Goal: Task Accomplishment & Management: Use online tool/utility

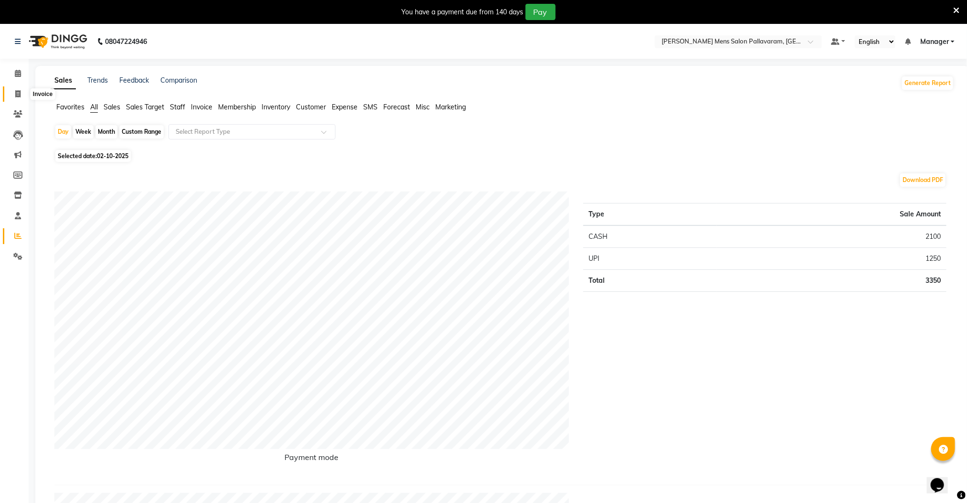
click at [13, 95] on span at bounding box center [18, 94] width 17 height 11
select select "8211"
select select "service"
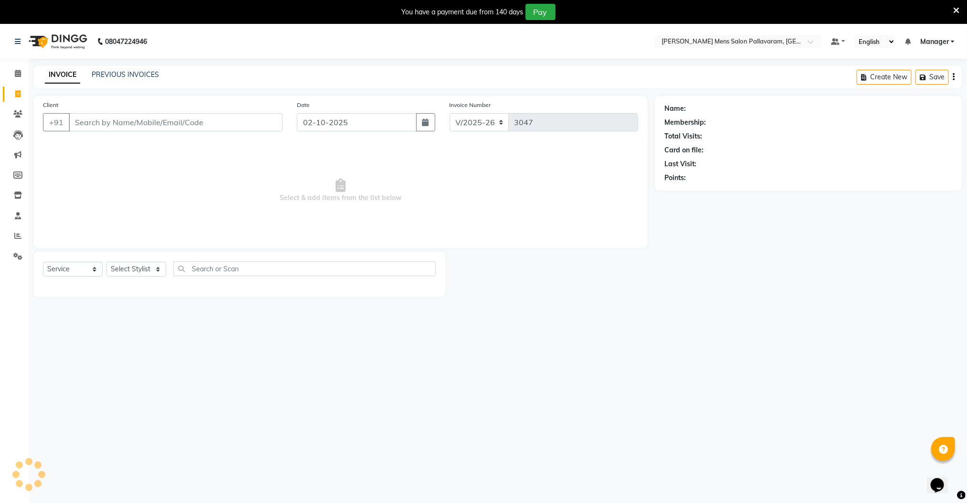
scroll to position [24, 0]
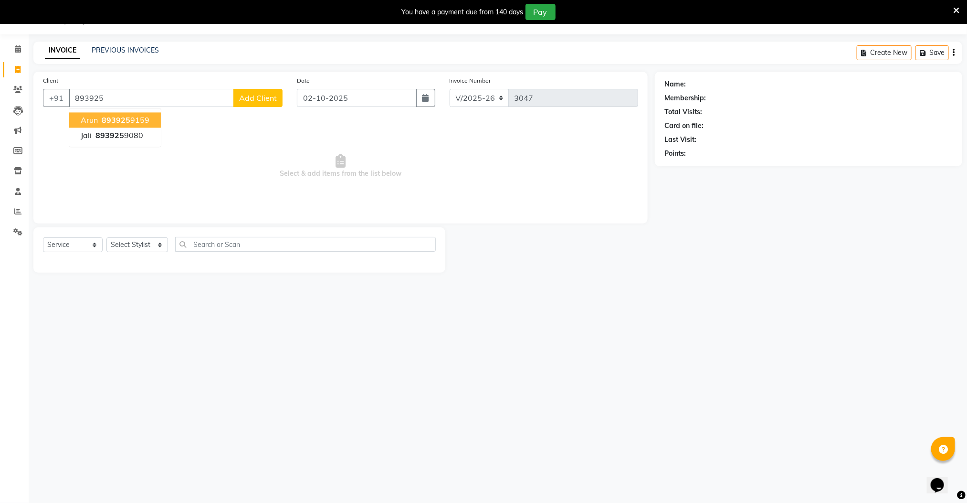
click at [127, 122] on span "893925" at bounding box center [116, 121] width 29 height 10
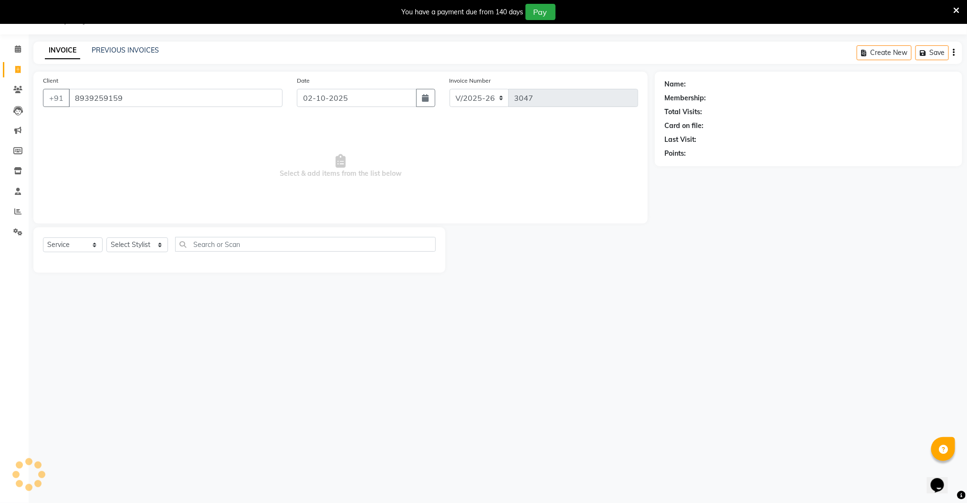
type input "8939259159"
click at [133, 249] on select "Select Stylist Manager [PERSON_NAME] [PERSON_NAME] [PERSON_NAME]" at bounding box center [137, 244] width 62 height 15
select select "89182"
click at [106, 238] on select "Select Stylist Manager [PERSON_NAME] [PERSON_NAME] [PERSON_NAME]" at bounding box center [137, 244] width 62 height 15
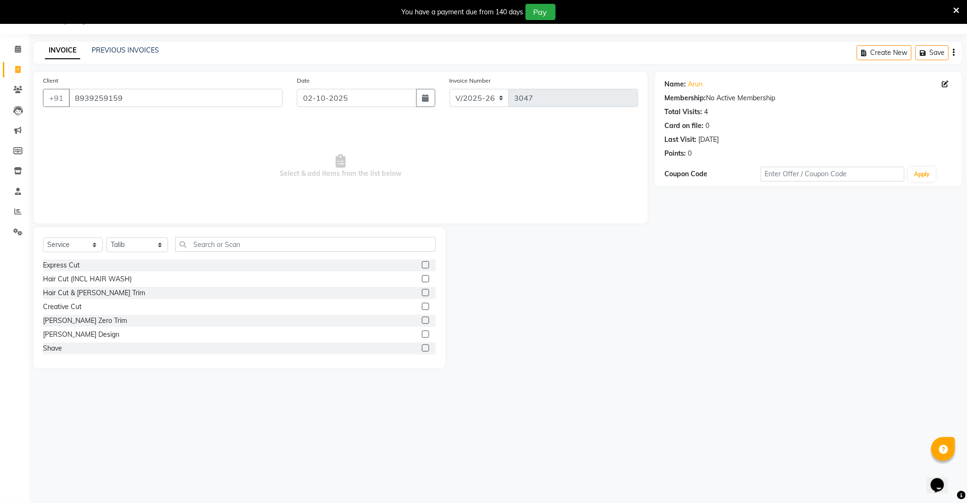
click at [422, 292] on label at bounding box center [425, 292] width 7 height 7
click at [422, 292] on input "checkbox" at bounding box center [425, 293] width 6 height 6
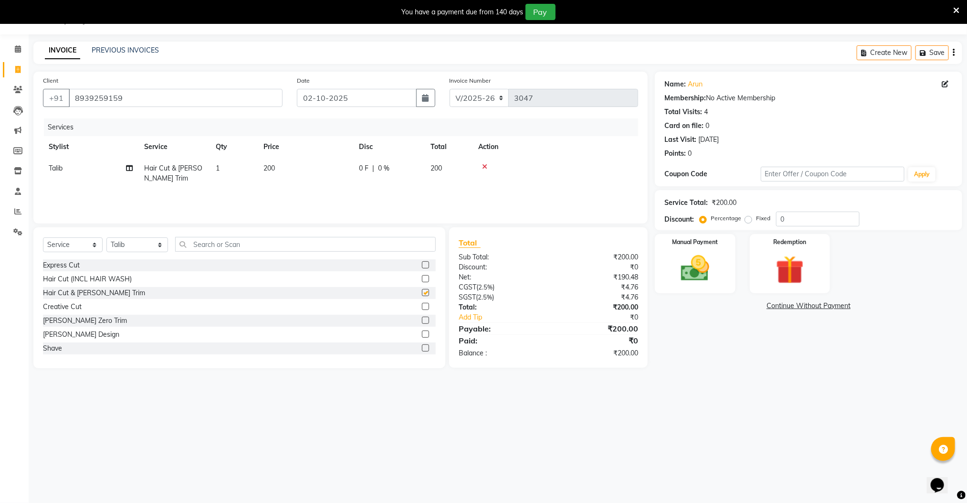
checkbox input "false"
click at [689, 267] on img at bounding box center [695, 269] width 48 height 34
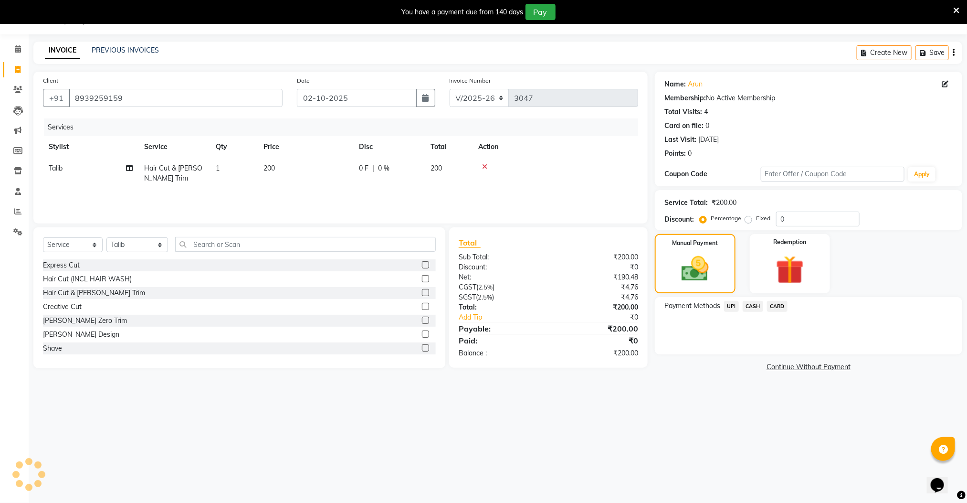
click at [731, 307] on span "UPI" at bounding box center [731, 306] width 15 height 11
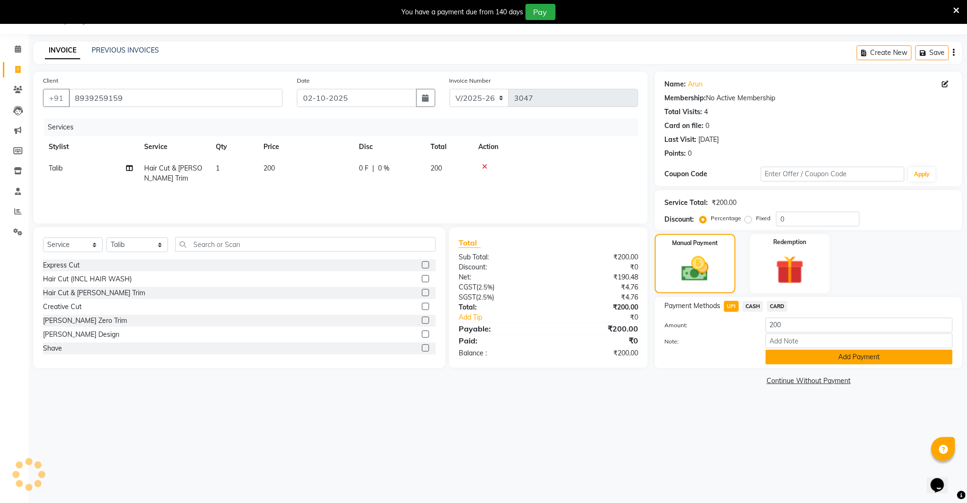
click at [775, 361] on button "Add Payment" at bounding box center [859, 357] width 187 height 15
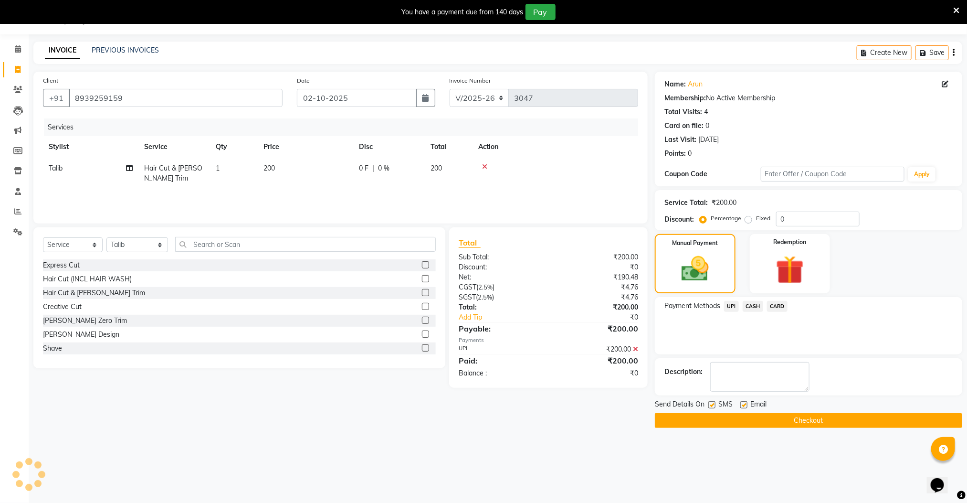
click at [774, 431] on main "INVOICE PREVIOUS INVOICES Create New Save Client [PHONE_NUMBER] Date [DATE] Inv…" at bounding box center [498, 242] width 939 height 401
click at [767, 419] on button "Checkout" at bounding box center [809, 420] width 308 height 15
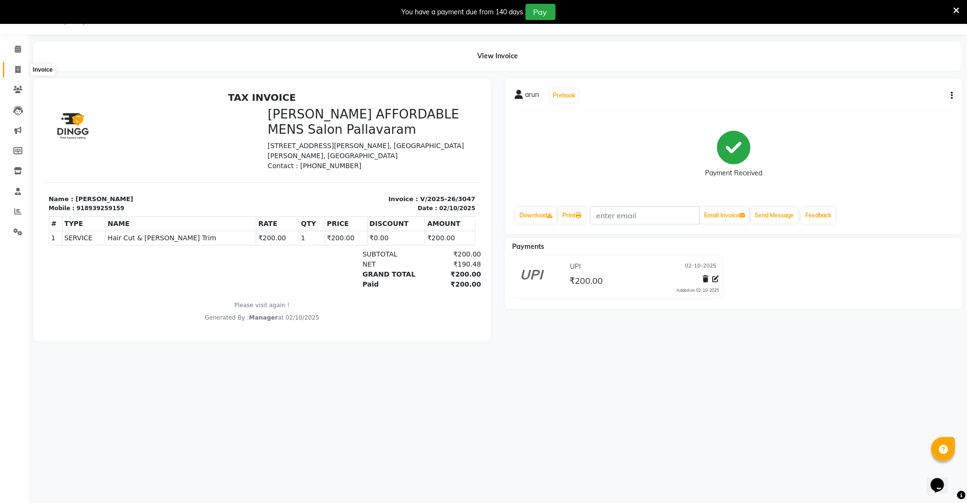
click at [17, 68] on icon at bounding box center [17, 69] width 5 height 7
select select "8211"
select select "service"
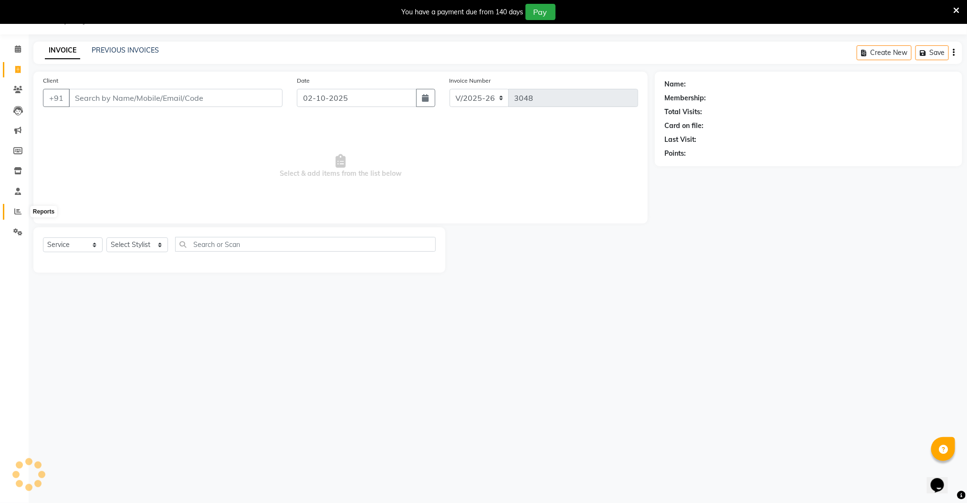
click at [17, 208] on icon at bounding box center [17, 211] width 7 height 7
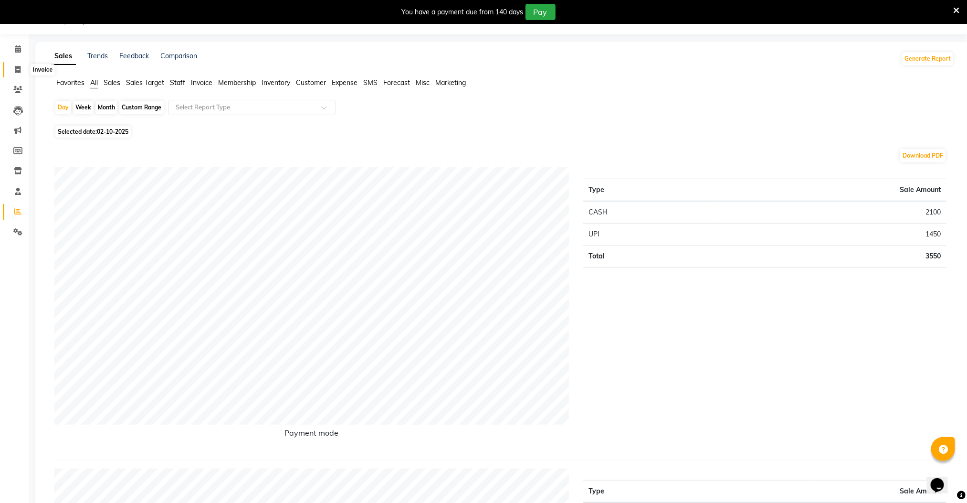
click at [18, 72] on icon at bounding box center [17, 69] width 5 height 7
select select "8211"
select select "service"
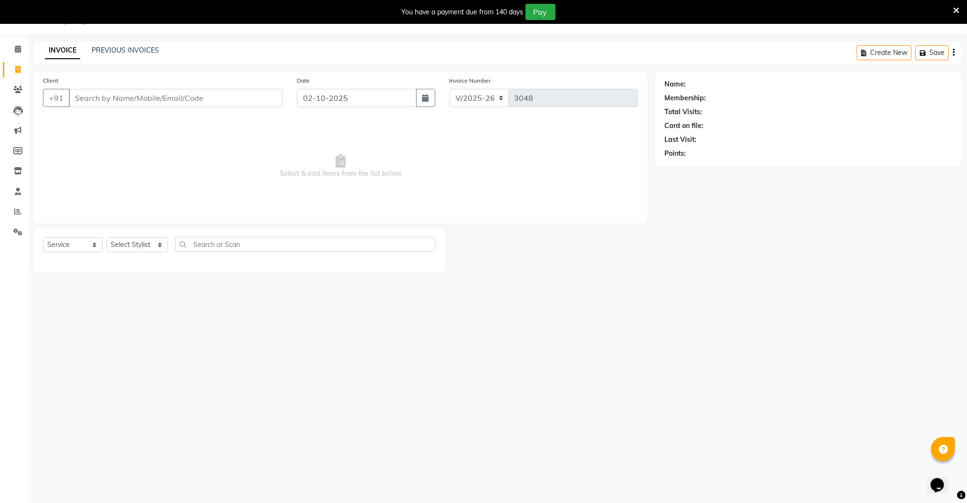
click at [91, 103] on input "Client" at bounding box center [176, 98] width 214 height 18
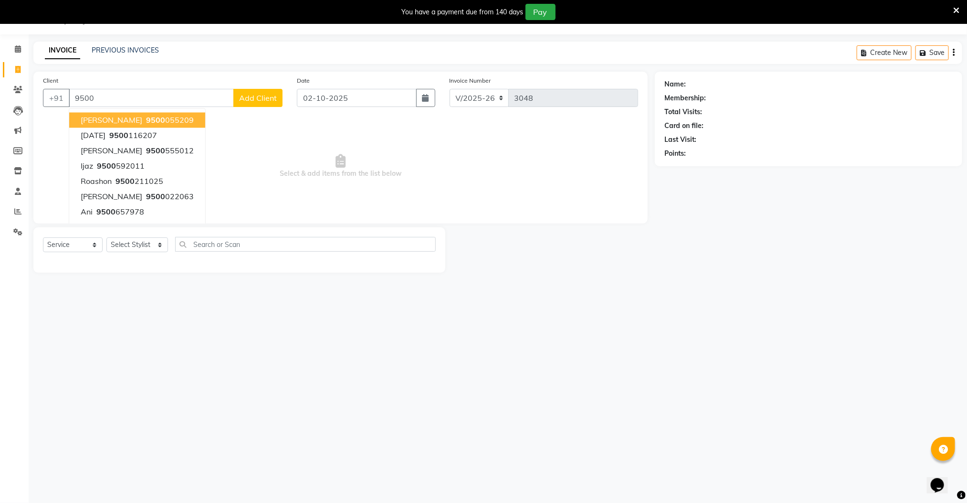
click at [144, 122] on ngb-highlight "9500 055209" at bounding box center [169, 121] width 50 height 10
type input "9500055209"
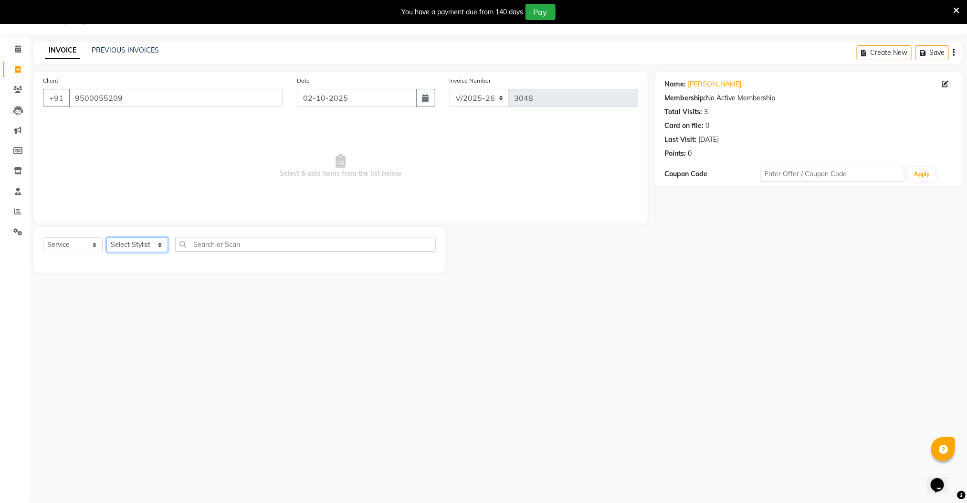
click at [144, 245] on select "Select Stylist Manager [PERSON_NAME] [PERSON_NAME] [PERSON_NAME]" at bounding box center [137, 244] width 62 height 15
select select "89182"
click at [106, 238] on select "Select Stylist Manager [PERSON_NAME] [PERSON_NAME] [PERSON_NAME]" at bounding box center [137, 244] width 62 height 15
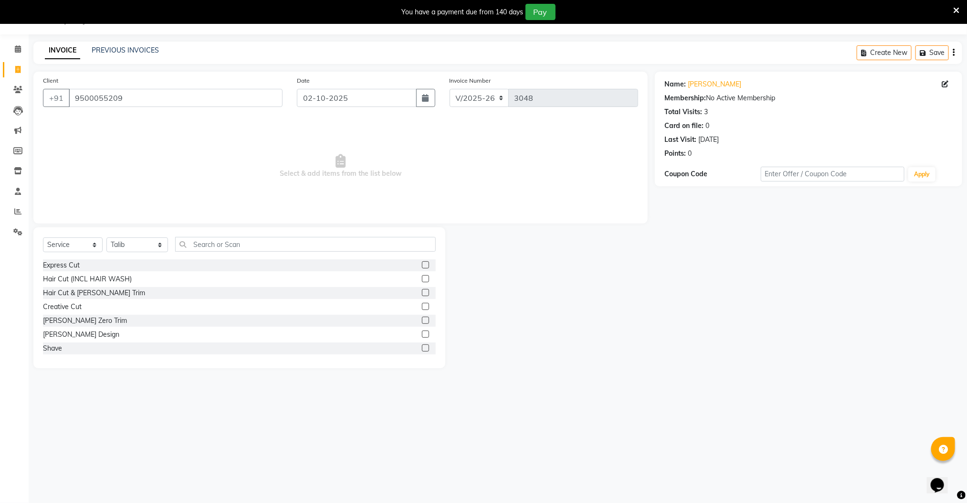
click at [422, 291] on label at bounding box center [425, 292] width 7 height 7
click at [422, 291] on input "checkbox" at bounding box center [425, 293] width 6 height 6
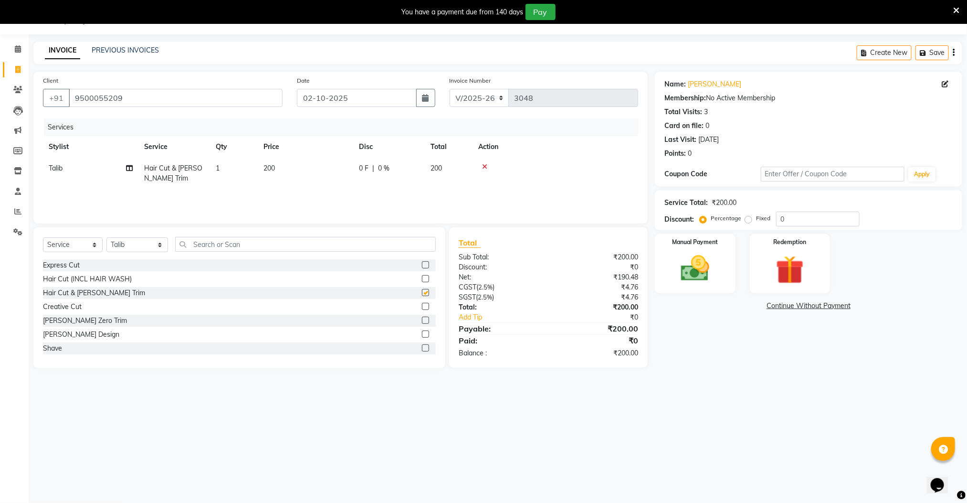
checkbox input "false"
click at [224, 245] on input "text" at bounding box center [305, 244] width 261 height 15
click at [213, 245] on input "text" at bounding box center [305, 244] width 261 height 15
type input "co"
click at [422, 267] on label at bounding box center [425, 264] width 7 height 7
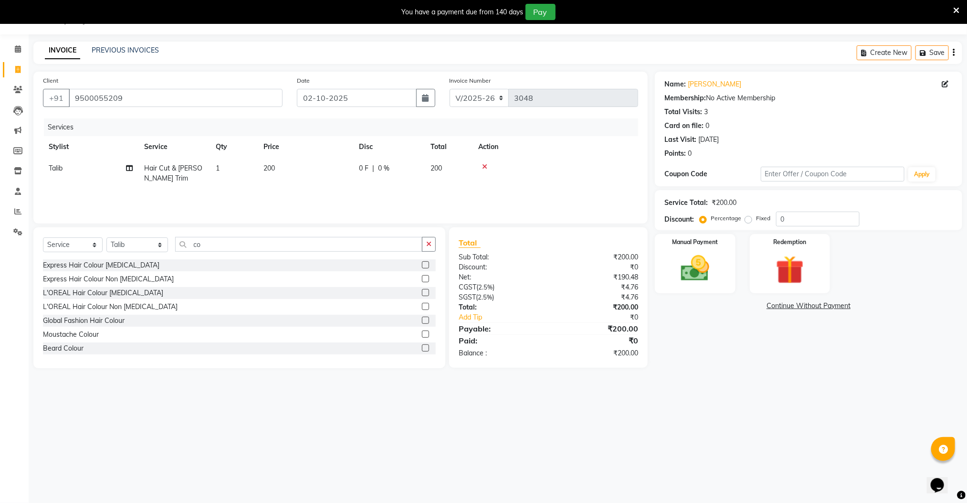
click at [422, 267] on input "checkbox" at bounding box center [425, 265] width 6 height 6
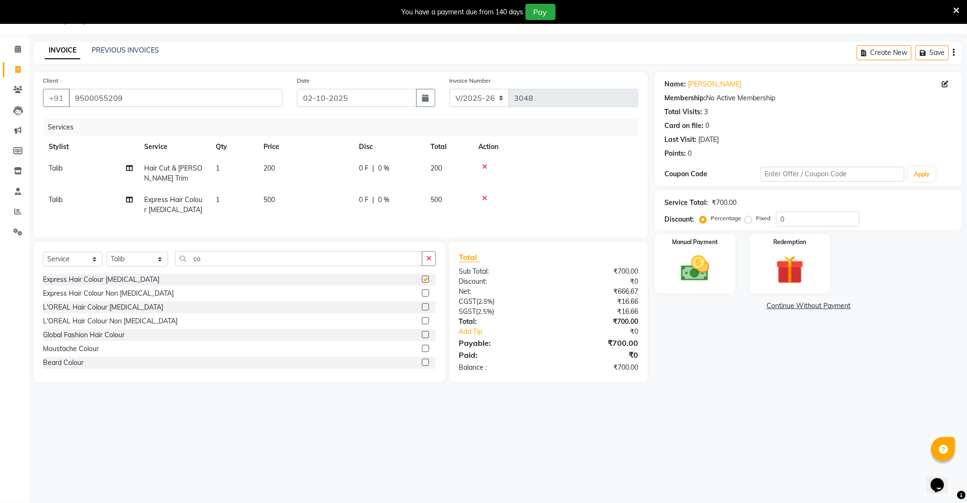
checkbox input "false"
drag, startPoint x: 354, startPoint y: 268, endPoint x: 180, endPoint y: 283, distance: 174.9
click at [180, 274] on div "Select Service Product Membership Package Voucher Prepaid Gift Card Select Styl…" at bounding box center [239, 262] width 393 height 22
click at [129, 266] on select "Select Stylist Manager [PERSON_NAME] [PERSON_NAME] [PERSON_NAME]" at bounding box center [137, 259] width 62 height 15
select select "78867"
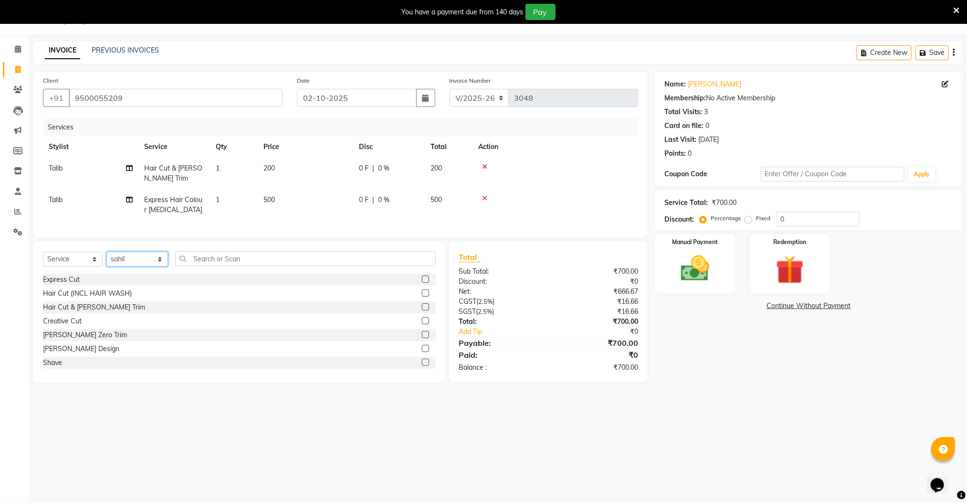
click at [106, 263] on select "Select Stylist Manager [PERSON_NAME] [PERSON_NAME] [PERSON_NAME]" at bounding box center [137, 259] width 62 height 15
click at [422, 297] on label at bounding box center [425, 292] width 7 height 7
click at [422, 297] on input "checkbox" at bounding box center [425, 293] width 6 height 6
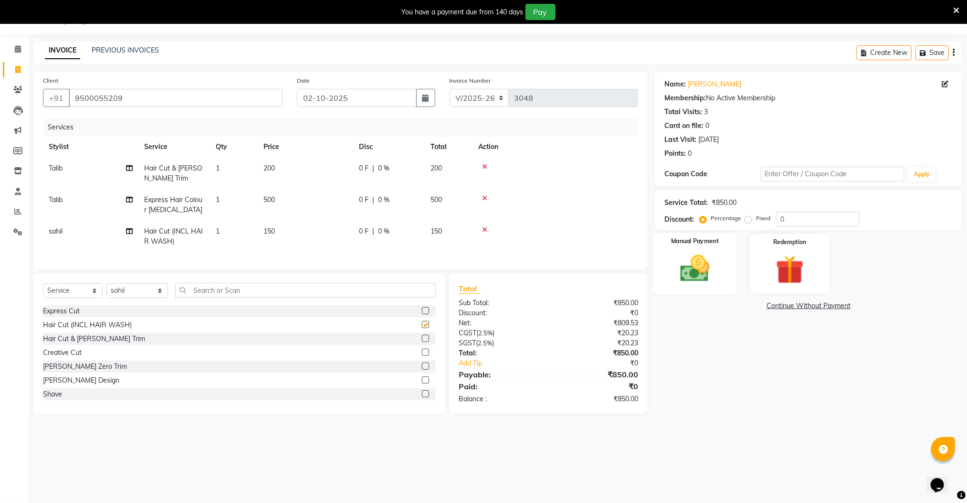
checkbox input "false"
click at [679, 281] on img at bounding box center [695, 269] width 48 height 34
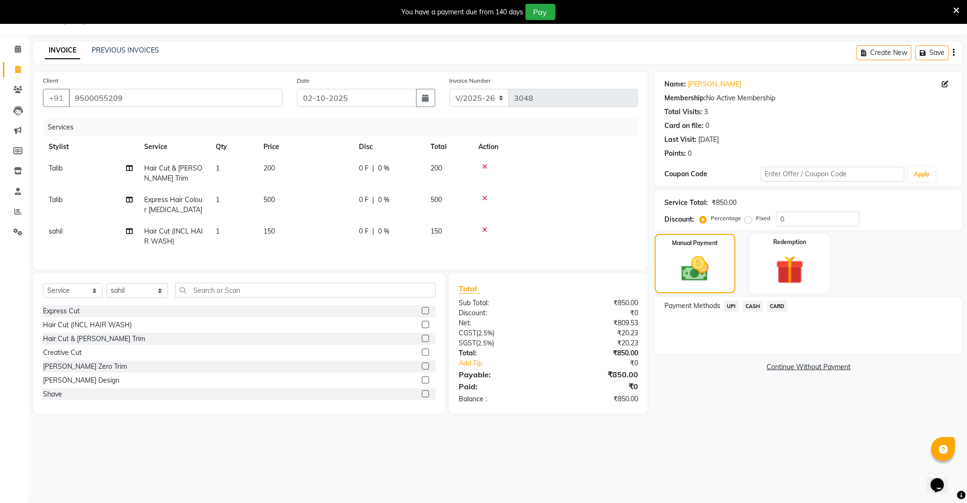
click at [756, 305] on span "CASH" at bounding box center [753, 306] width 21 height 11
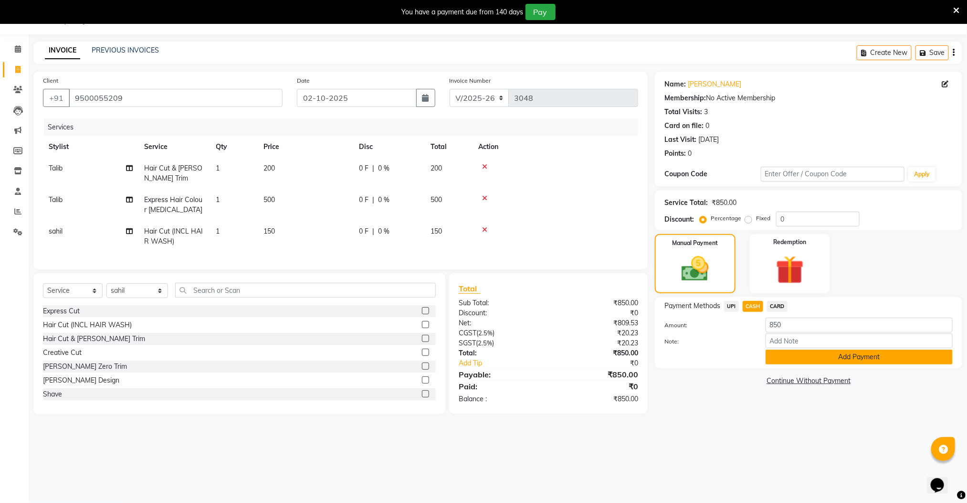
click at [801, 357] on button "Add Payment" at bounding box center [859, 357] width 187 height 15
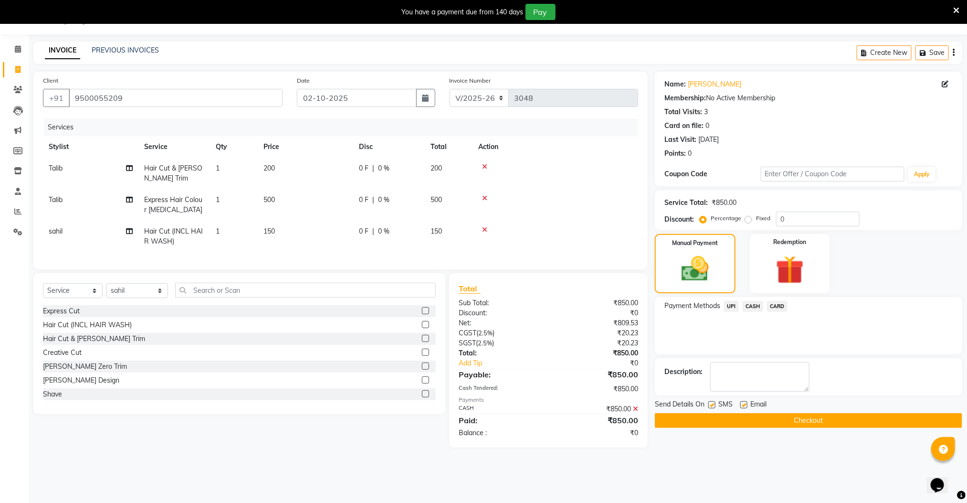
click at [789, 418] on button "Checkout" at bounding box center [809, 420] width 308 height 15
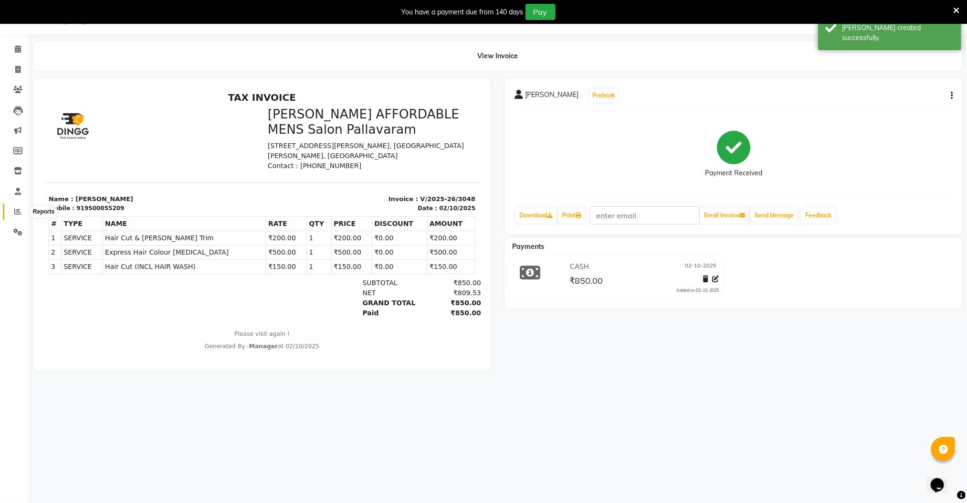
click at [20, 211] on icon at bounding box center [17, 211] width 7 height 7
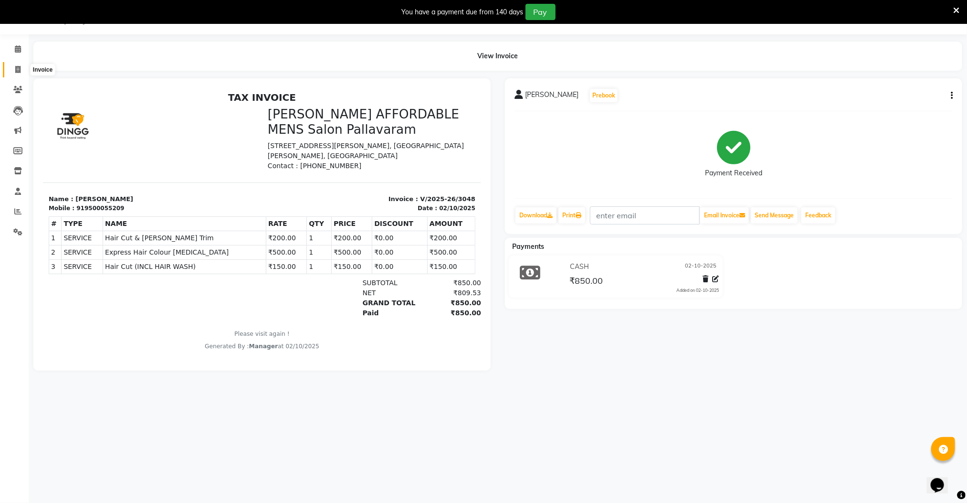
click at [14, 67] on span at bounding box center [18, 69] width 17 height 11
select select "8211"
select select "service"
